Goal: Find specific page/section: Find specific page/section

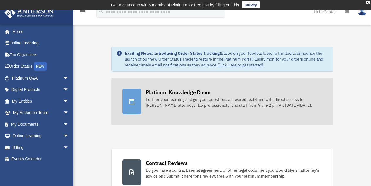
click at [219, 105] on div "Further your learning and get your questions answered real-time with direct acc…" at bounding box center [234, 103] width 177 height 12
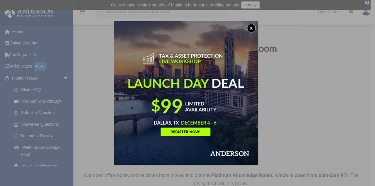
click at [254, 29] on button "x" at bounding box center [251, 28] width 9 height 9
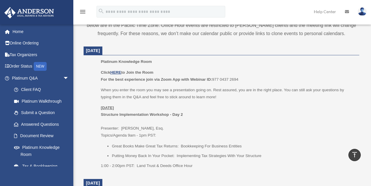
scroll to position [231, 0]
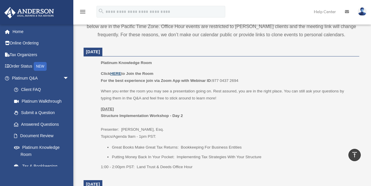
click at [120, 73] on u "HERE" at bounding box center [115, 74] width 11 height 4
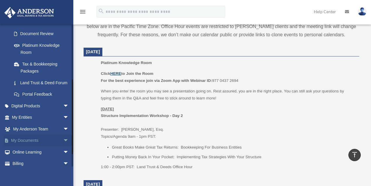
scroll to position [103, 0]
click at [63, 134] on span "arrow_drop_down" at bounding box center [69, 129] width 12 height 12
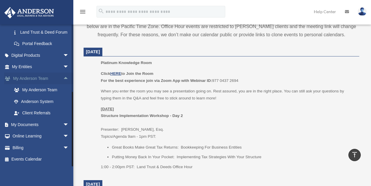
scroll to position [150, 0]
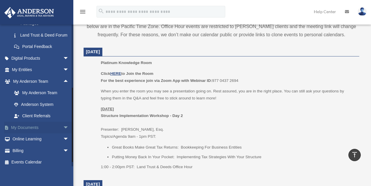
click at [55, 133] on link "My Documents arrow_drop_down" at bounding box center [41, 128] width 74 height 12
click at [63, 133] on span "arrow_drop_down" at bounding box center [69, 128] width 12 height 12
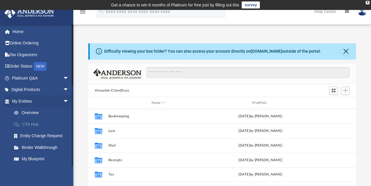
scroll to position [185, 0]
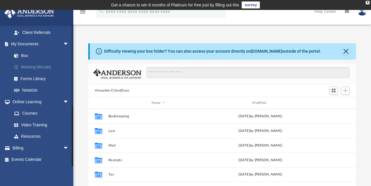
click at [45, 67] on link "Meeting Minutes" at bounding box center [42, 68] width 69 height 12
